Goal: Complete application form

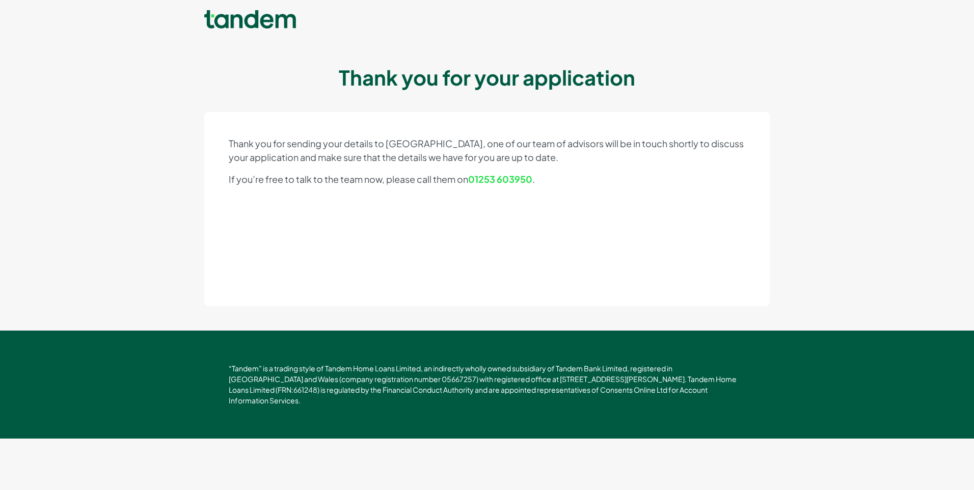
click at [276, 16] on link at bounding box center [250, 20] width 92 height 20
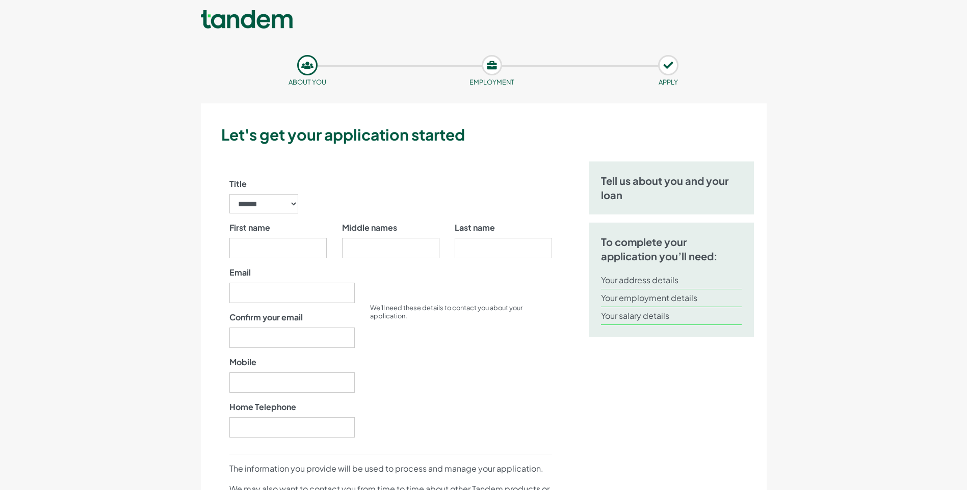
click at [276, 16] on link at bounding box center [247, 20] width 92 height 20
